Goal: Task Accomplishment & Management: Manage account settings

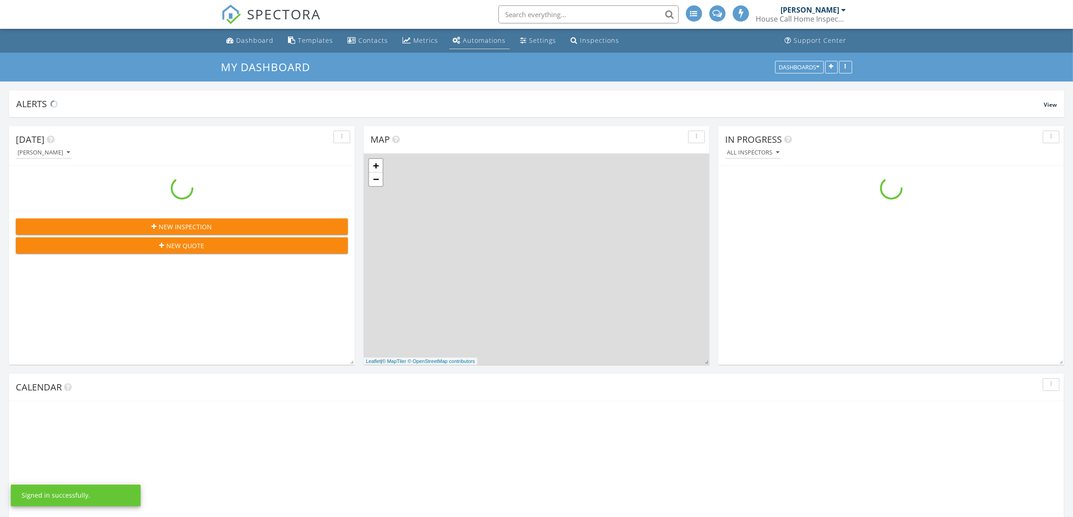
scroll to position [815, 1090]
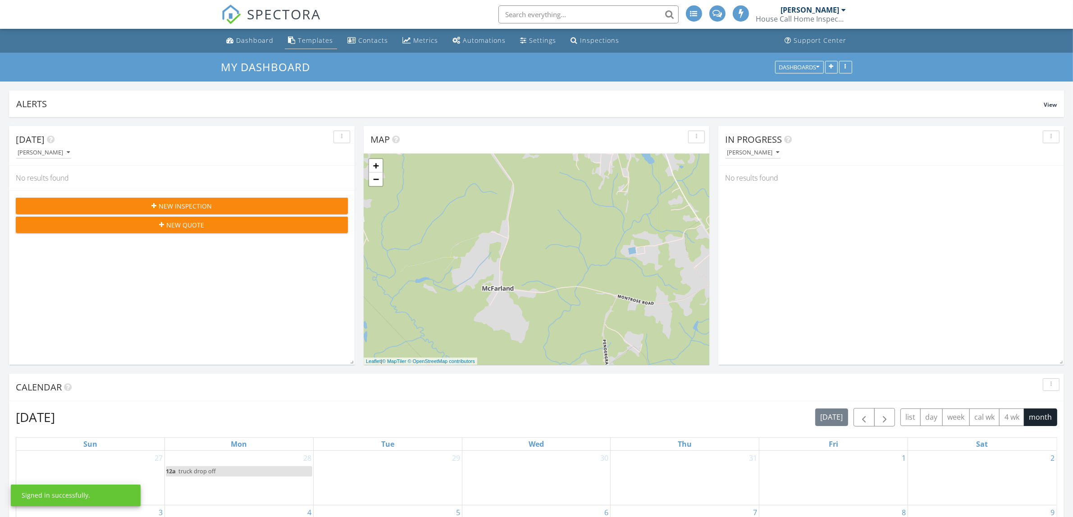
click at [321, 39] on div "Templates" at bounding box center [315, 40] width 35 height 9
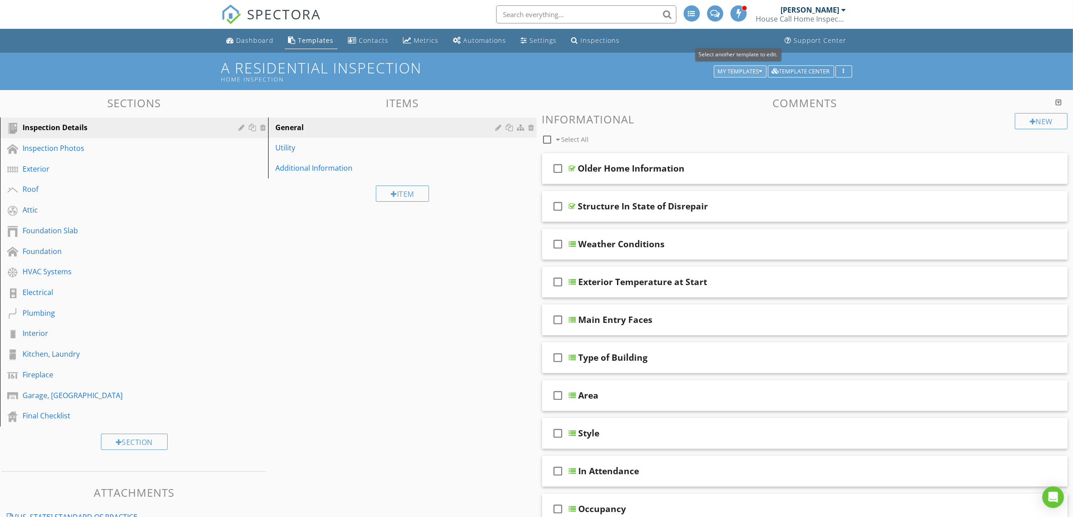
click at [756, 70] on div "My Templates" at bounding box center [740, 71] width 45 height 6
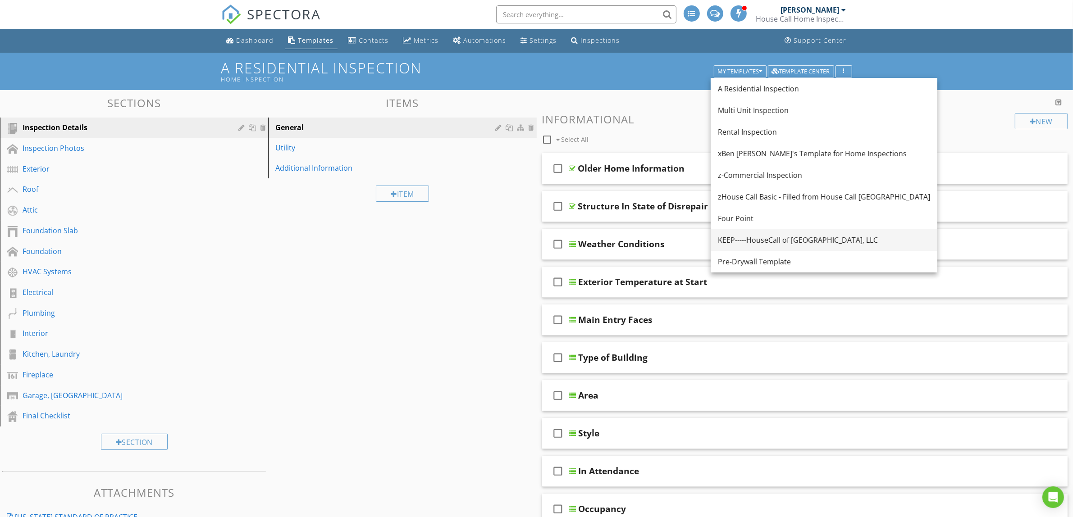
click at [748, 241] on div "KEEP-----HouseCall of Greater Fayetteville, LLC" at bounding box center [824, 240] width 212 height 11
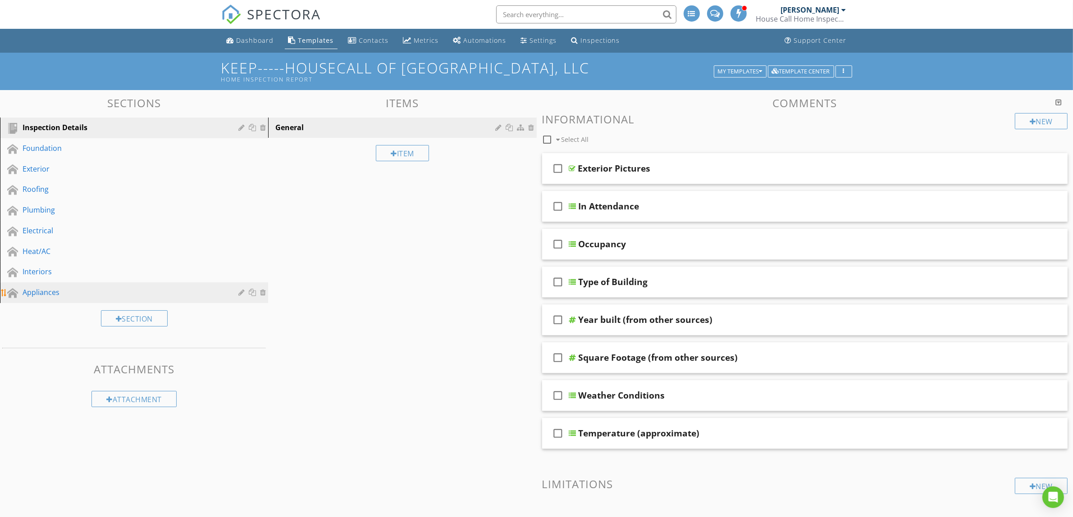
click at [53, 289] on div "Appliances" at bounding box center [124, 292] width 203 height 11
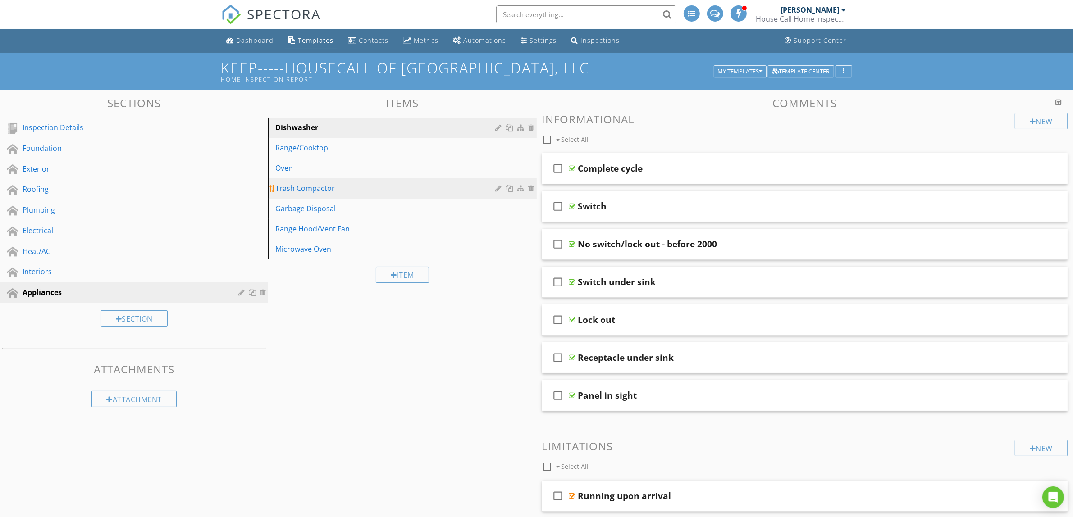
click at [310, 188] on div "Trash Compactor" at bounding box center [386, 188] width 223 height 11
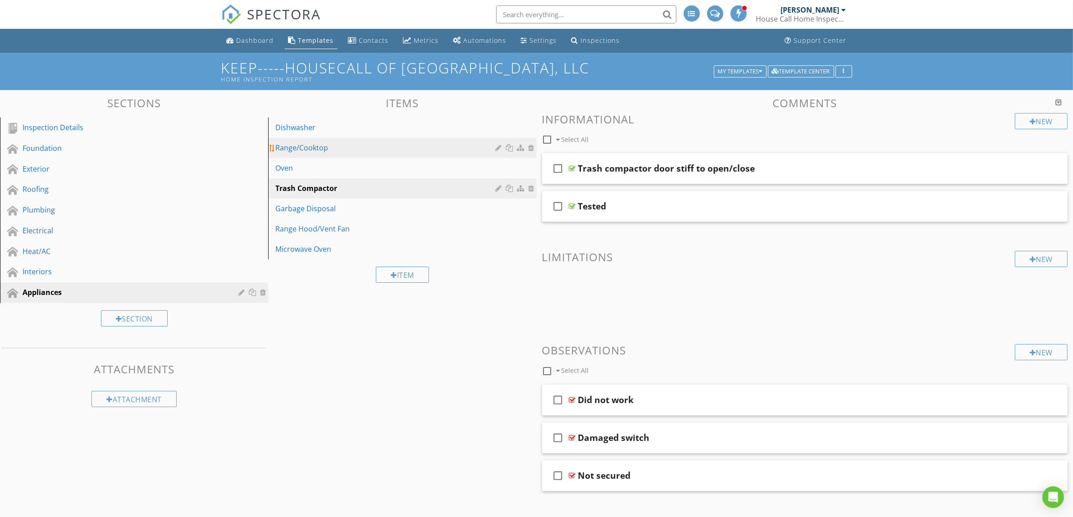
click at [314, 146] on div "Range/Cooktop" at bounding box center [386, 147] width 223 height 11
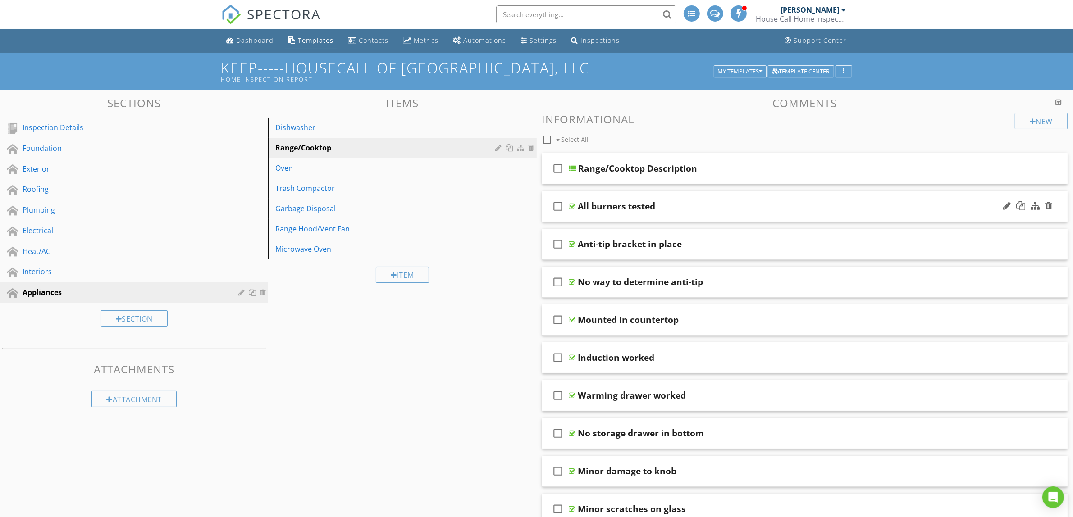
click at [550, 213] on div "check_box_outline_blank All burners tested" at bounding box center [805, 206] width 526 height 31
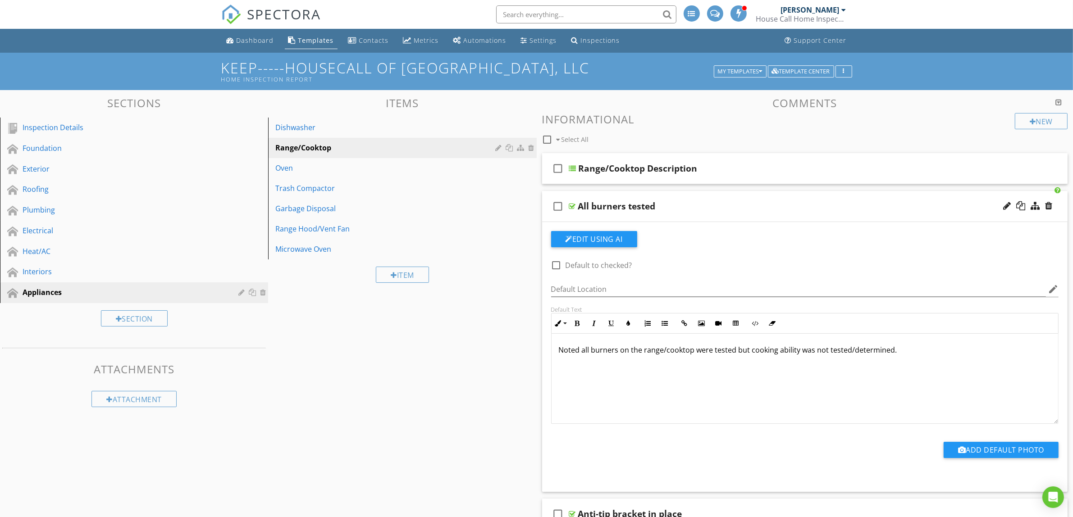
click at [550, 214] on div "check_box_outline_blank All burners tested" at bounding box center [805, 206] width 526 height 31
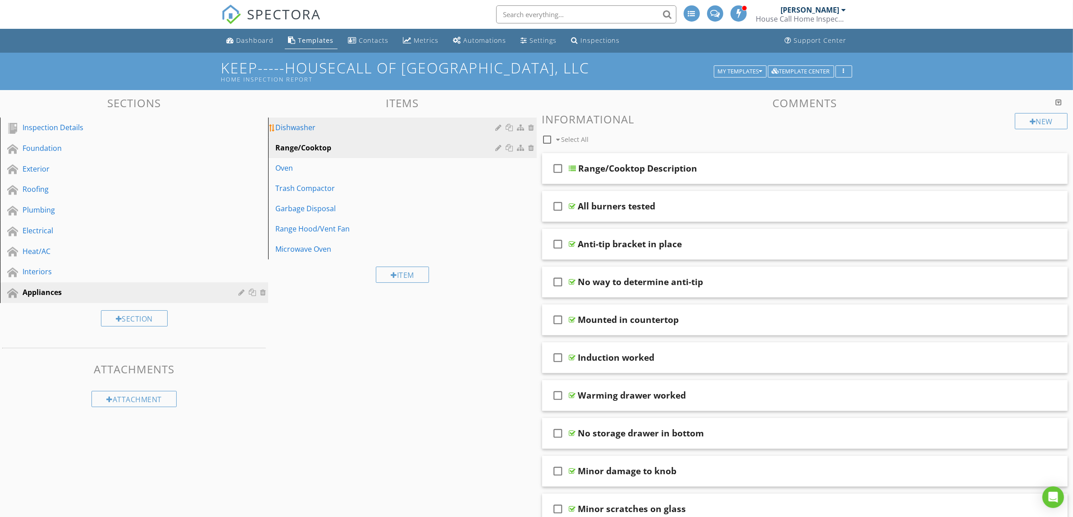
click at [300, 130] on div "Dishwasher" at bounding box center [386, 127] width 223 height 11
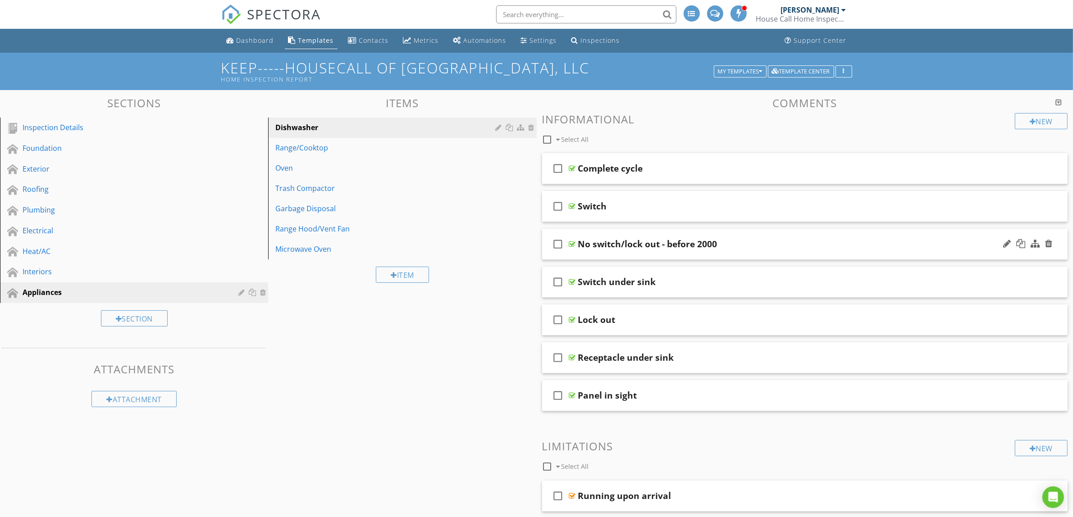
click at [549, 254] on div "check_box_outline_blank No switch/lock out - before 2000" at bounding box center [805, 244] width 526 height 31
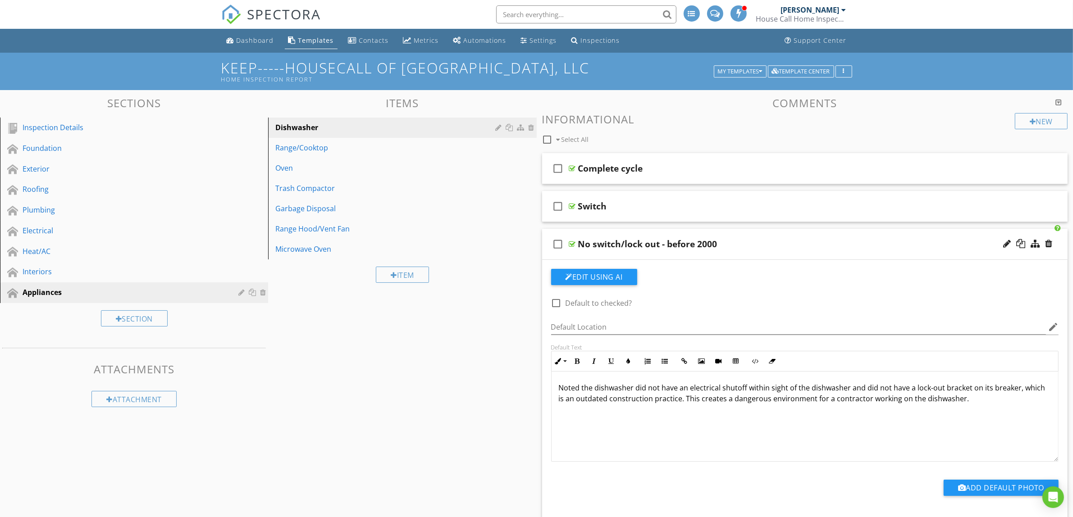
click at [550, 253] on div "check_box_outline_blank No switch/lock out - before 2000" at bounding box center [805, 244] width 526 height 31
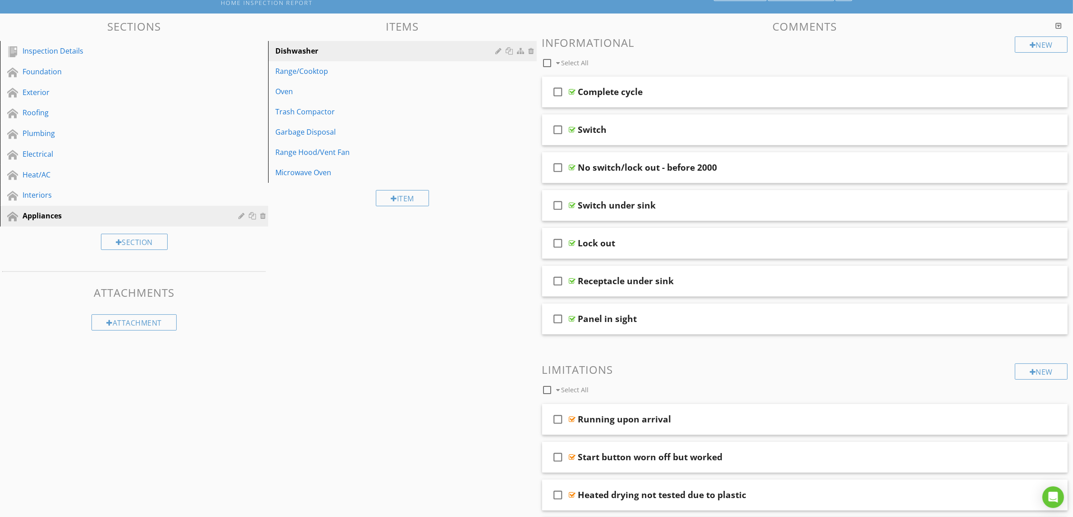
scroll to position [56, 0]
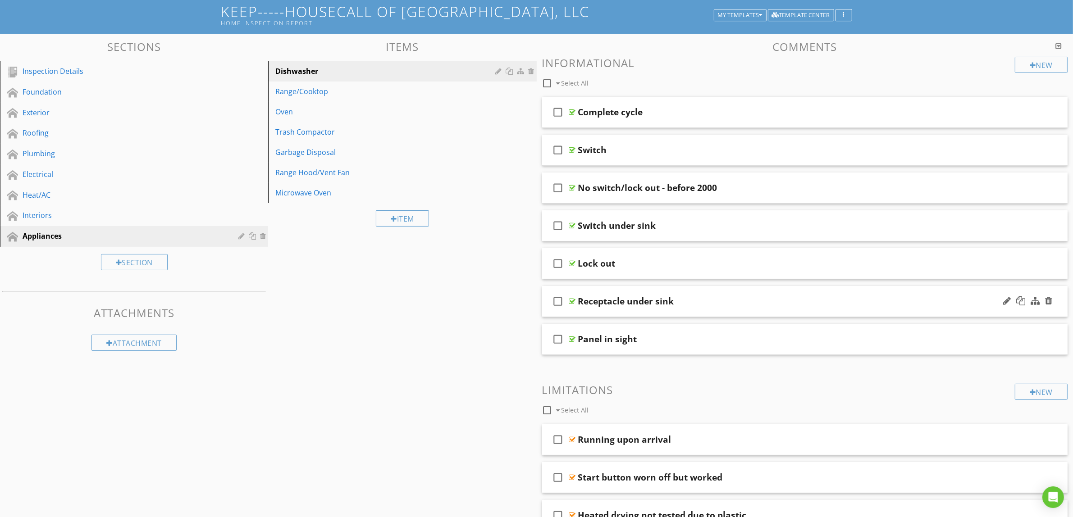
click at [546, 306] on div "check_box_outline_blank Receptacle under sink" at bounding box center [805, 301] width 526 height 31
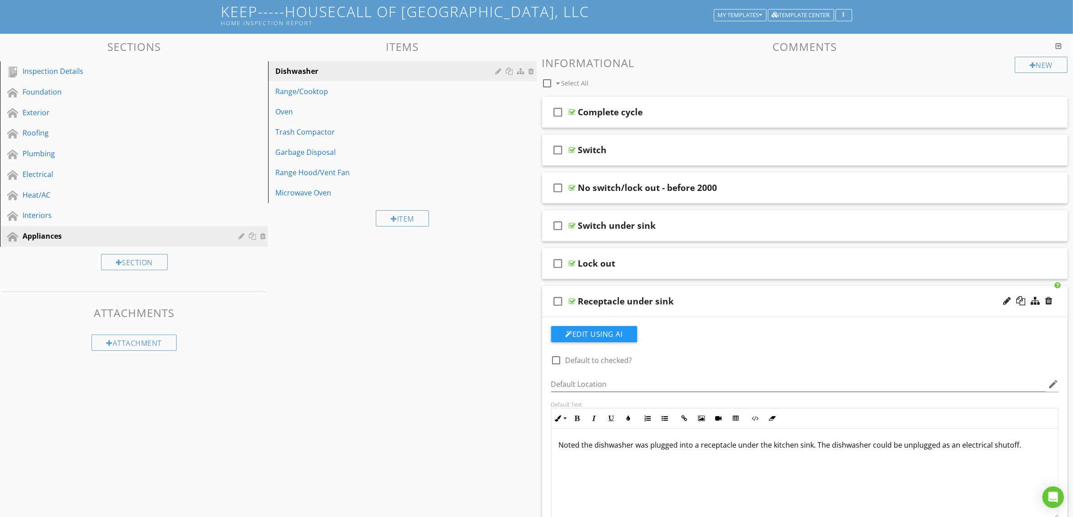
click at [547, 306] on div "check_box_outline_blank Receptacle under sink" at bounding box center [805, 301] width 526 height 31
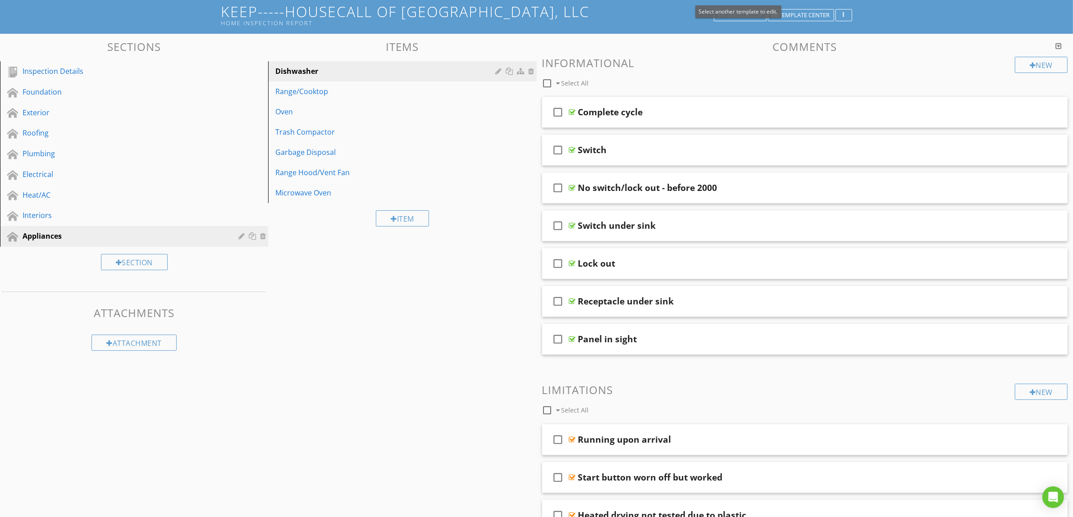
click at [757, 17] on div "My Templates" at bounding box center [740, 15] width 45 height 6
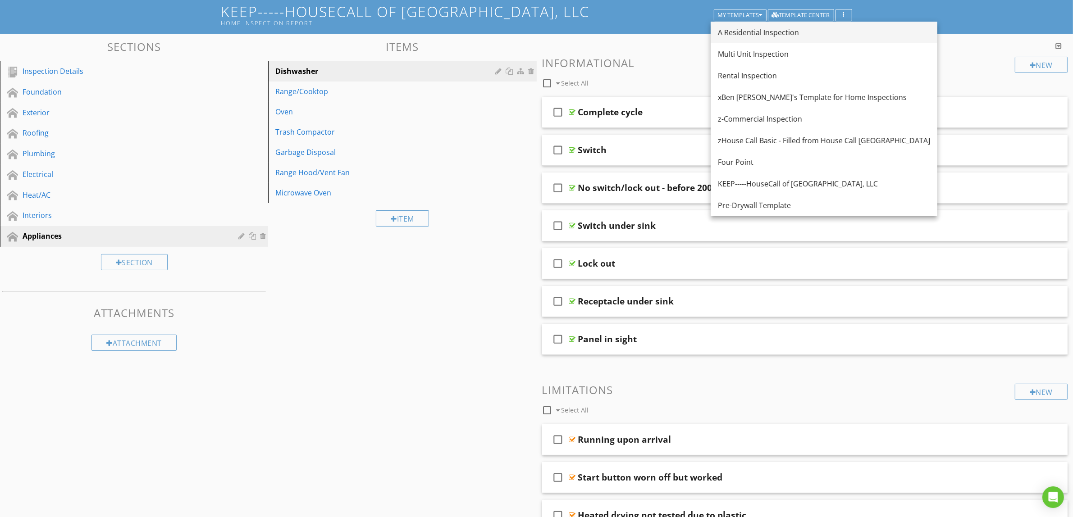
click at [755, 32] on div "A Residential Inspection" at bounding box center [824, 32] width 212 height 11
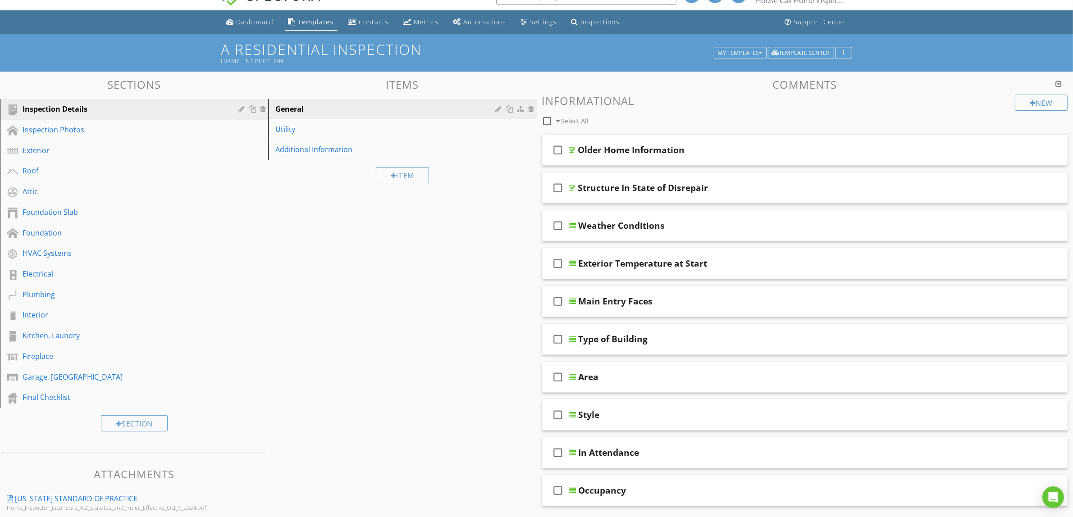
scroll to position [0, 0]
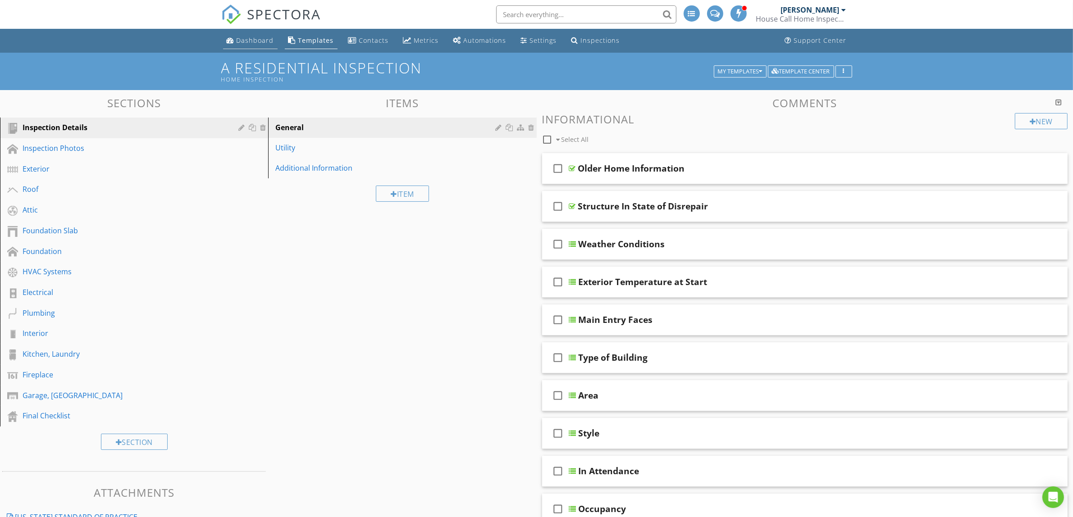
click at [251, 41] on div "Dashboard" at bounding box center [255, 40] width 37 height 9
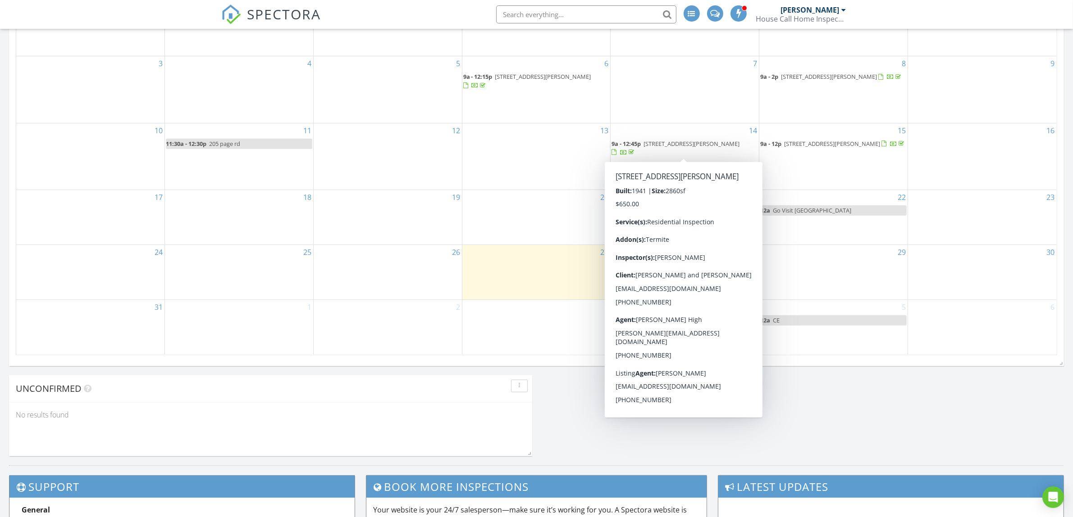
scroll to position [451, 0]
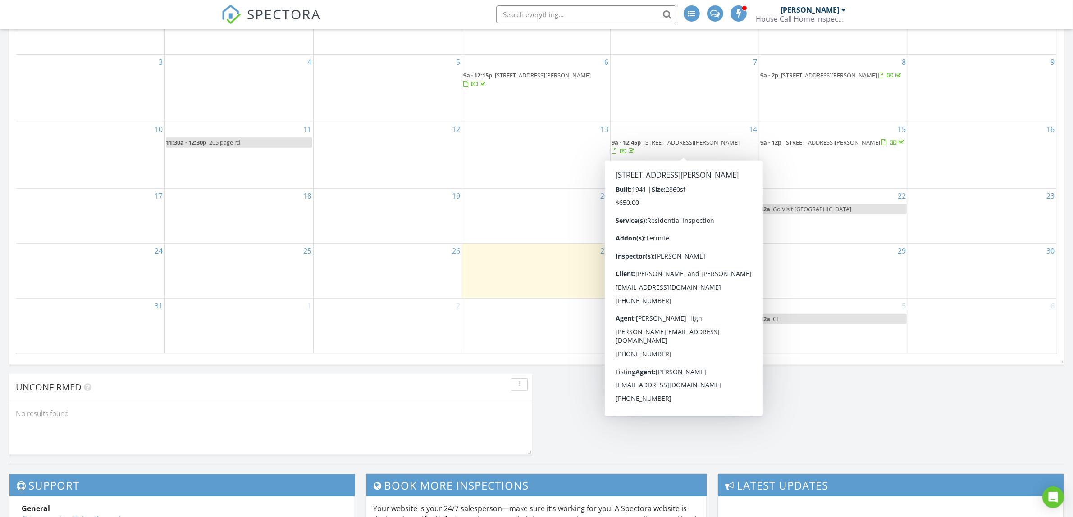
click at [814, 401] on div "Today Jay Moore No results found New Inspection New Quote Map + − Leaflet | © M…" at bounding box center [536, 66] width 1073 height 798
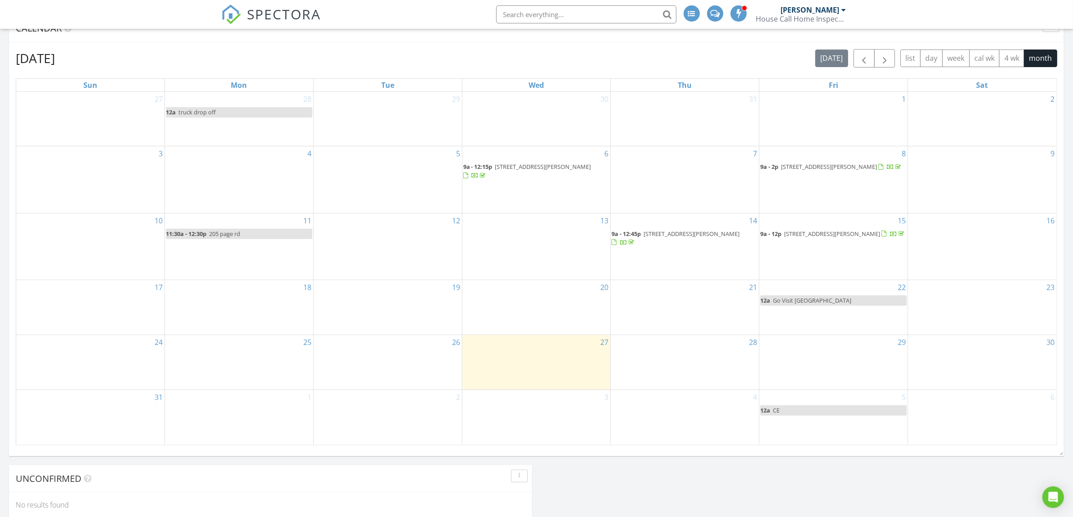
scroll to position [338, 0]
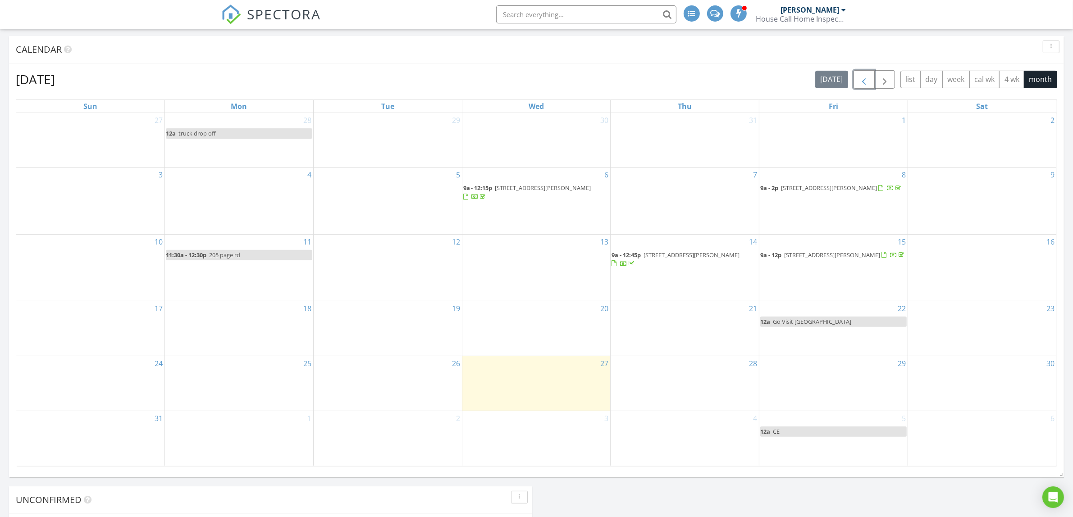
click at [868, 84] on button "button" at bounding box center [863, 79] width 21 height 18
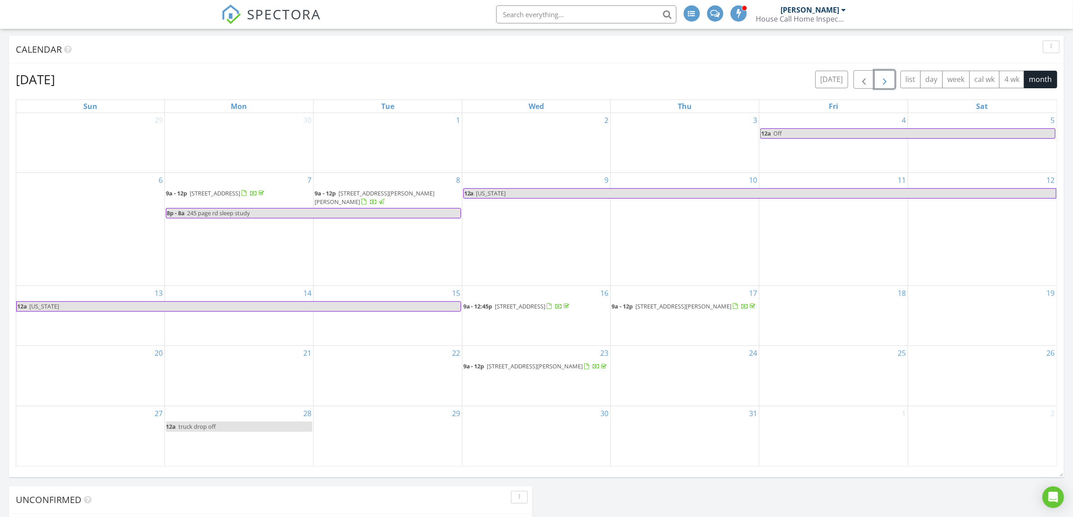
click at [885, 78] on span "button" at bounding box center [884, 79] width 11 height 11
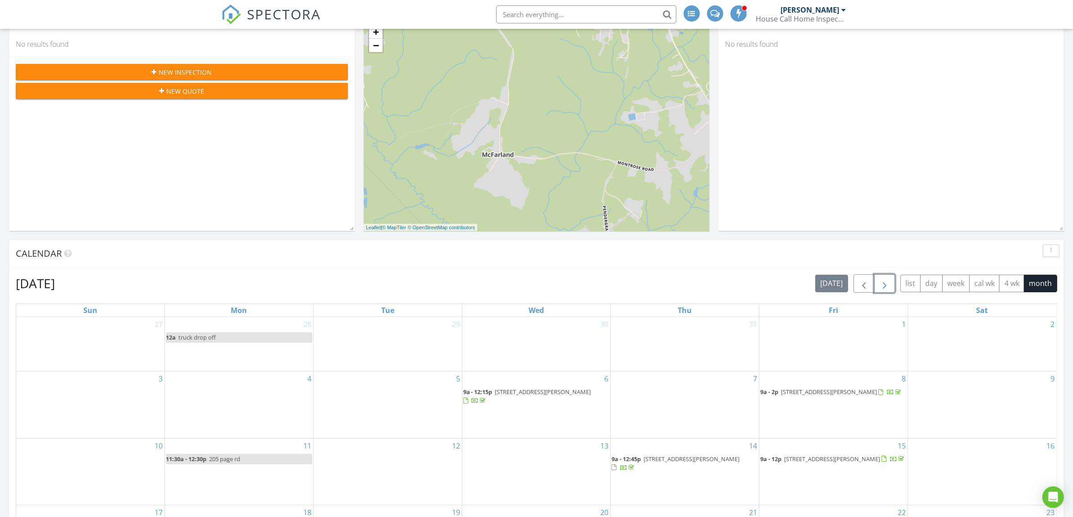
scroll to position [56, 0]
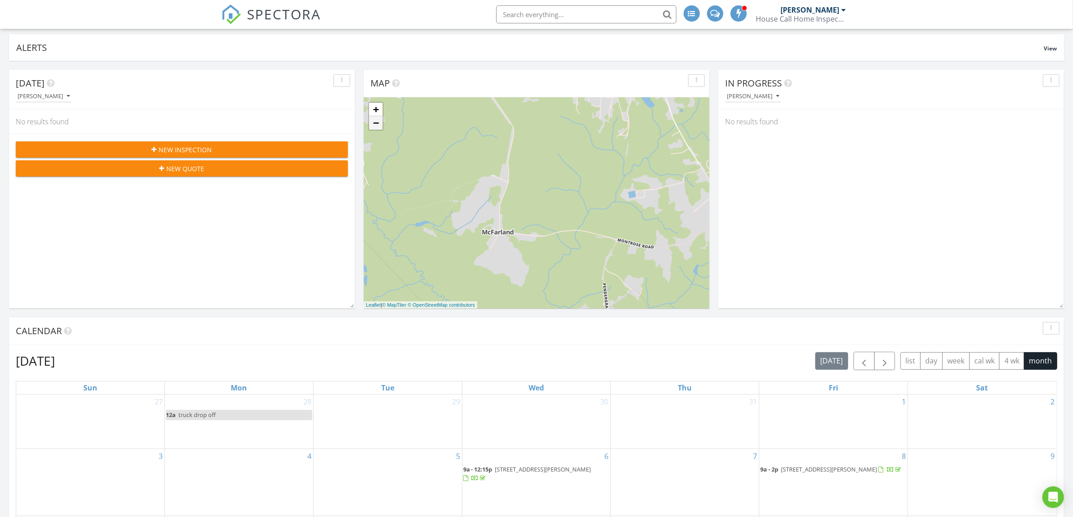
click at [375, 125] on link "−" at bounding box center [376, 123] width 14 height 14
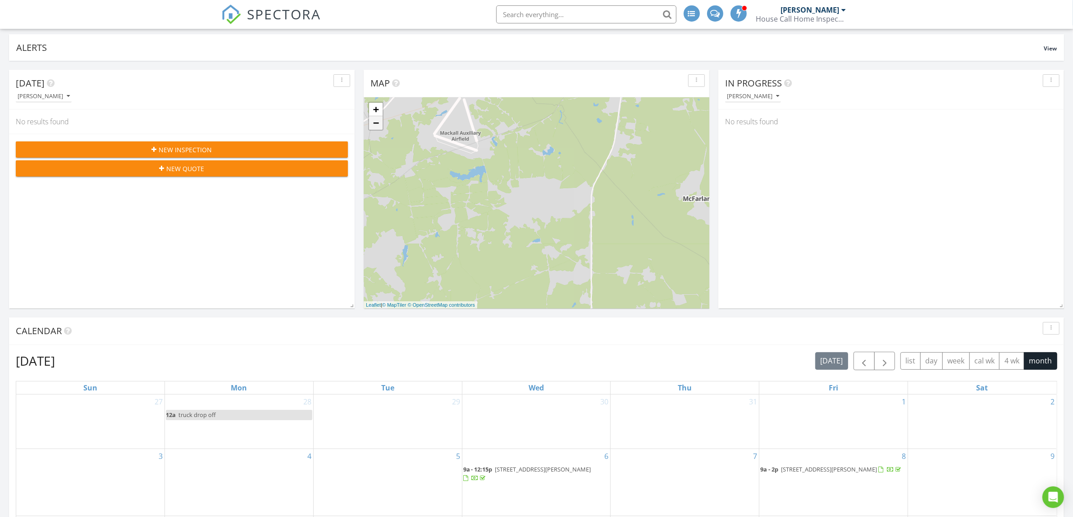
click at [375, 125] on link "−" at bounding box center [376, 123] width 14 height 14
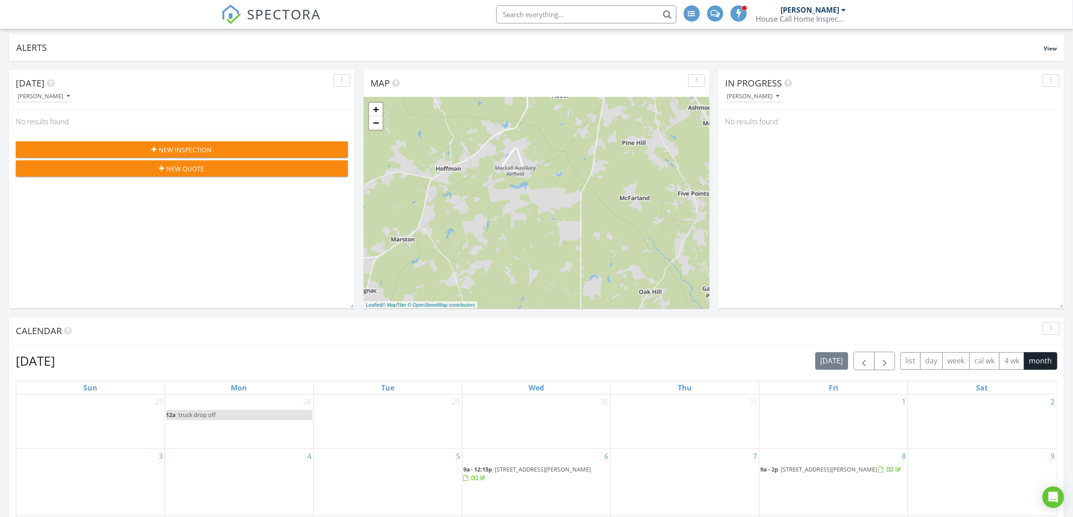
drag, startPoint x: 582, startPoint y: 223, endPoint x: 472, endPoint y: 233, distance: 110.4
click at [472, 234] on div "+ − Leaflet | © MapTiler © OpenStreetMap contributors" at bounding box center [537, 202] width 346 height 211
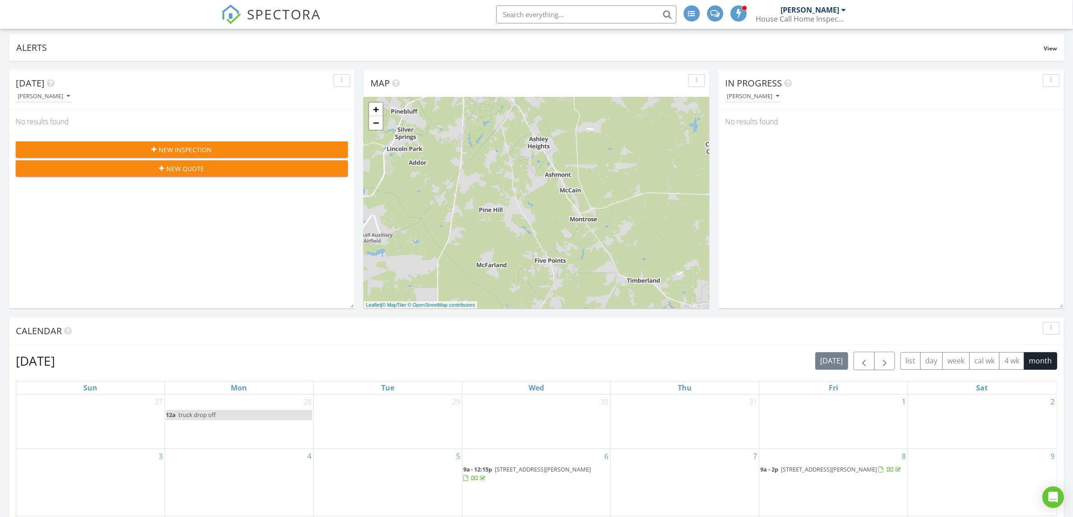
drag, startPoint x: 554, startPoint y: 233, endPoint x: 443, endPoint y: 269, distance: 116.9
click at [443, 269] on div "+ − Leaflet | © MapTiler © OpenStreetMap contributors" at bounding box center [537, 202] width 346 height 211
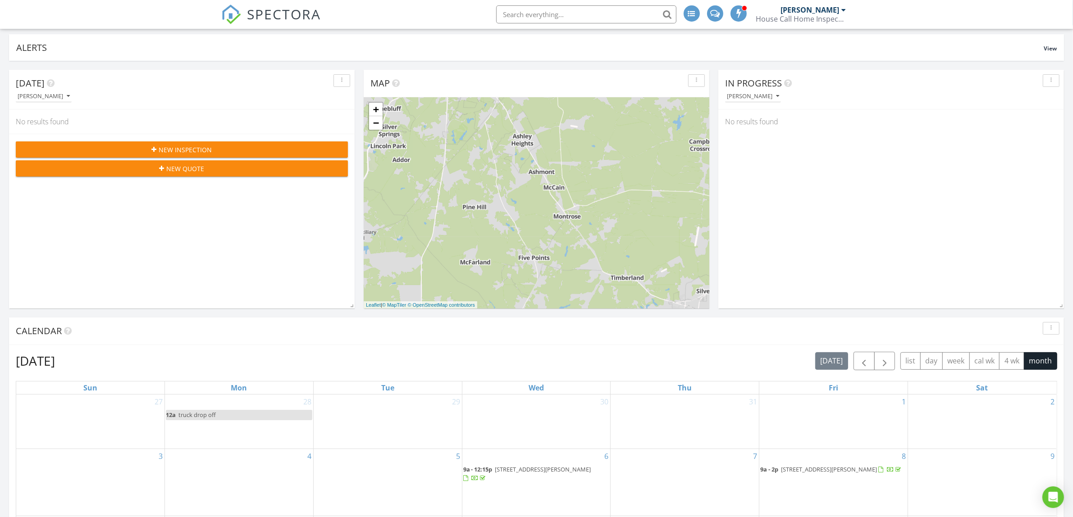
drag, startPoint x: 542, startPoint y: 256, endPoint x: 530, endPoint y: 248, distance: 14.2
click at [524, 253] on div "+ − Leaflet | © MapTiler © OpenStreetMap contributors" at bounding box center [537, 202] width 346 height 211
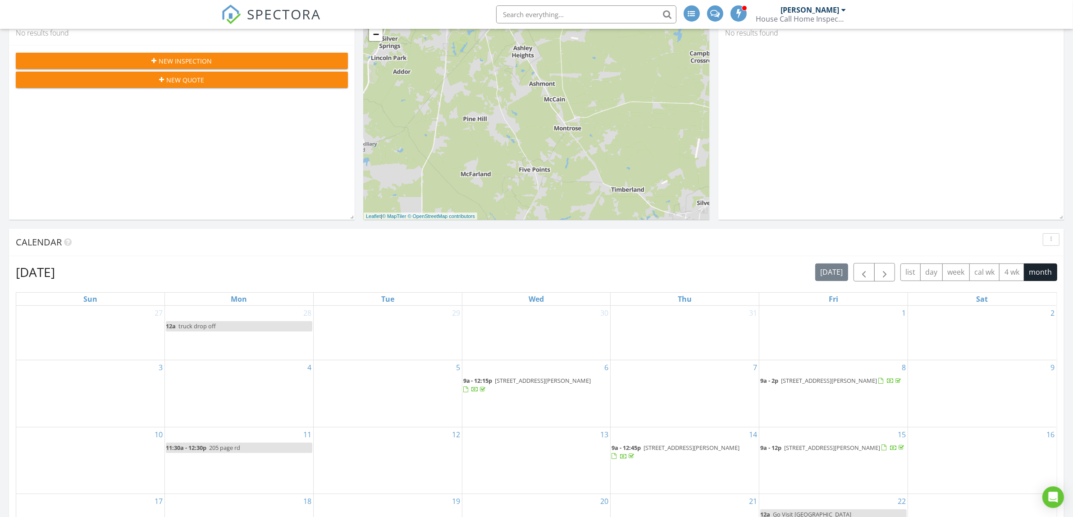
scroll to position [169, 0]
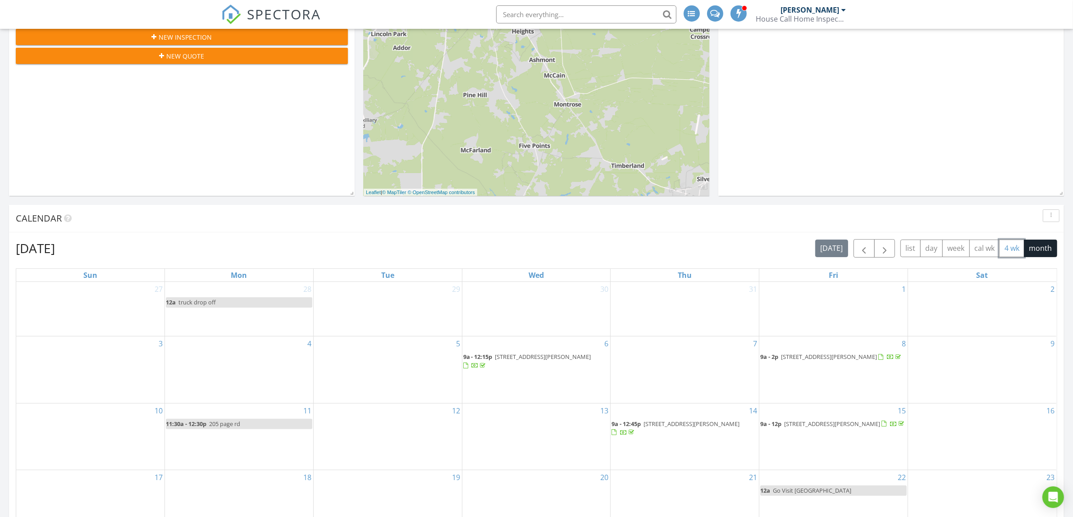
click at [1014, 251] on button "4 wk" at bounding box center [1011, 249] width 25 height 18
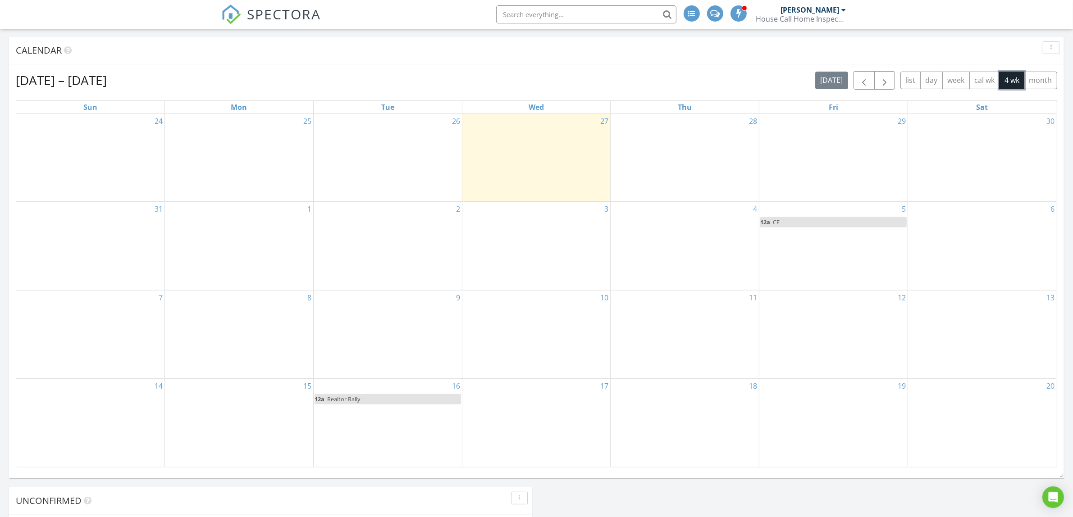
scroll to position [338, 0]
click at [842, 12] on div at bounding box center [844, 9] width 5 height 7
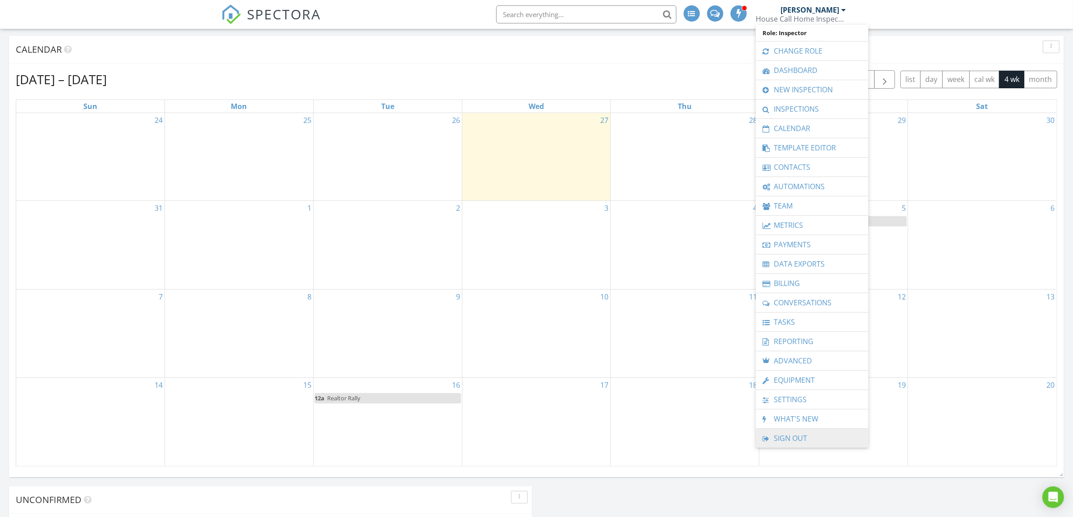
click at [785, 438] on link "Sign Out" at bounding box center [812, 438] width 104 height 19
